Goal: Information Seeking & Learning: Understand process/instructions

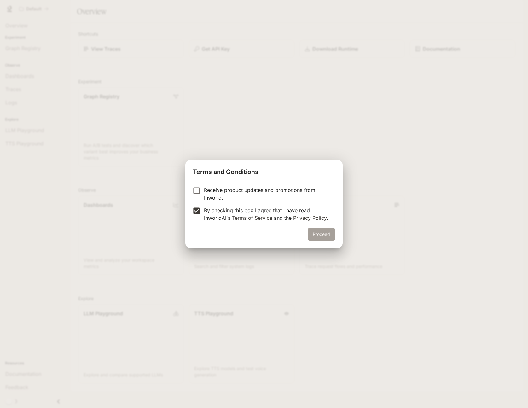
click at [326, 237] on button "Proceed" at bounding box center [321, 234] width 27 height 13
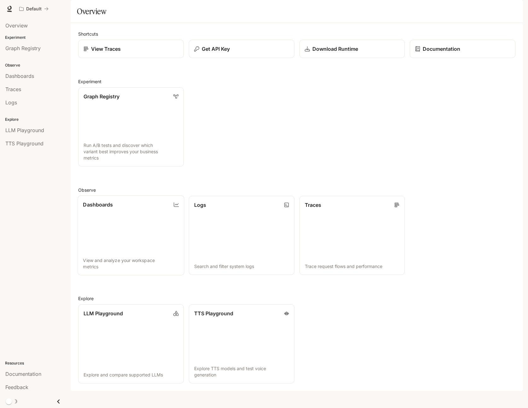
scroll to position [3, 0]
click at [381, 337] on div "LLM Playground Explore and compare supported LLMs TTS Playground Explore TTS mo…" at bounding box center [294, 341] width 443 height 84
click at [21, 371] on span "Documentation" at bounding box center [23, 374] width 36 height 8
